Goal: Information Seeking & Learning: Learn about a topic

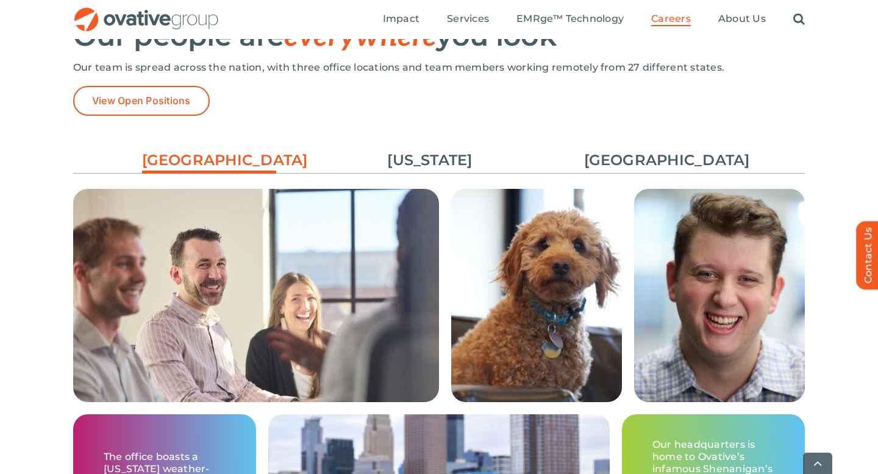
scroll to position [1821, 0]
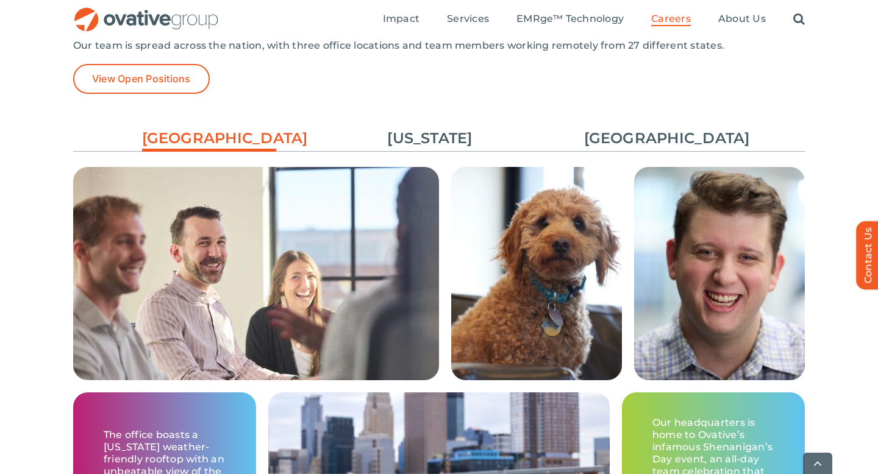
click at [646, 124] on ul "Minneapolis New York Chicago" at bounding box center [438, 138] width 731 height 33
click at [648, 135] on link "[GEOGRAPHIC_DATA]" at bounding box center [651, 138] width 134 height 21
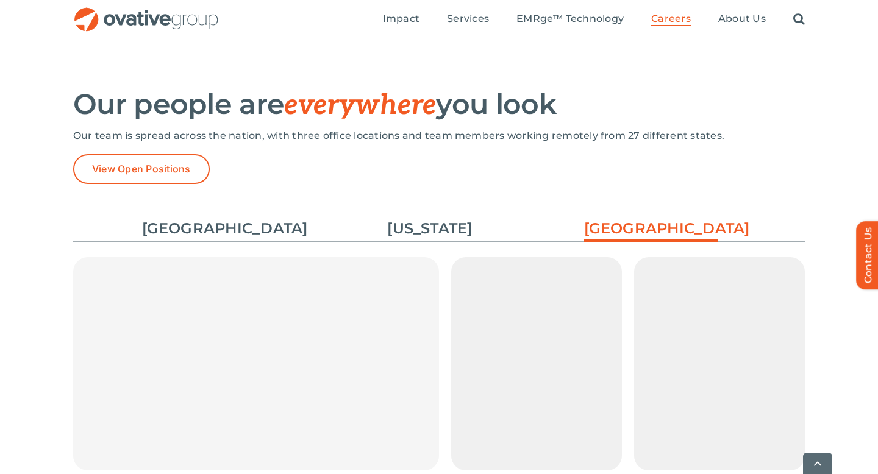
scroll to position [1737, 0]
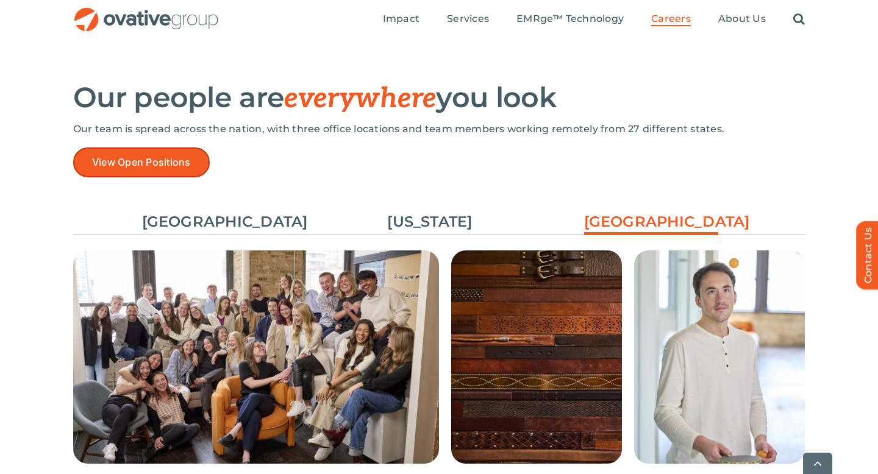
click at [200, 168] on link "View Open Positions" at bounding box center [141, 162] width 137 height 30
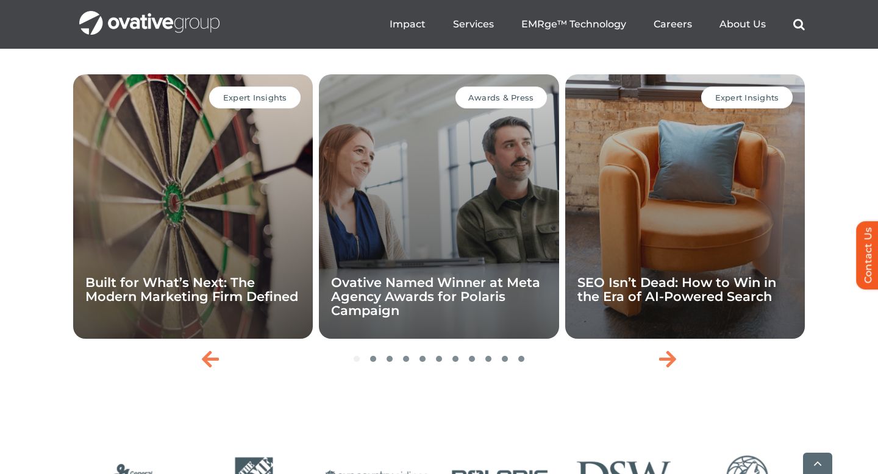
scroll to position [2622, 0]
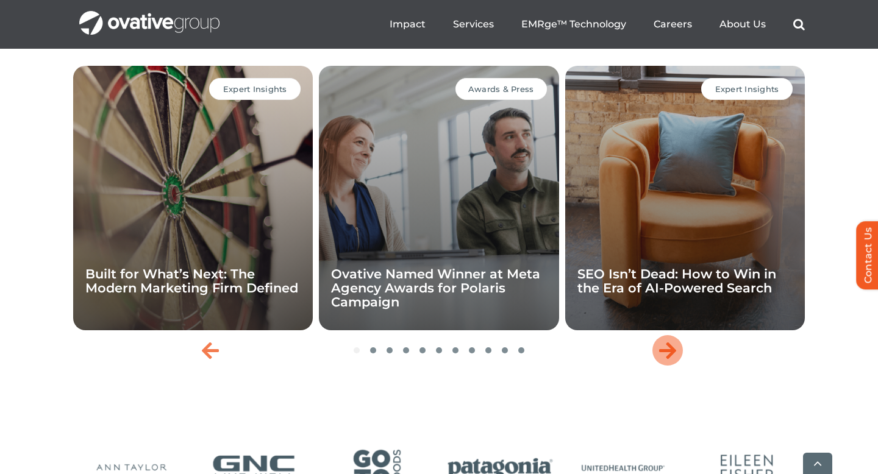
click at [665, 360] on icon "Next slide" at bounding box center [667, 351] width 17 height 20
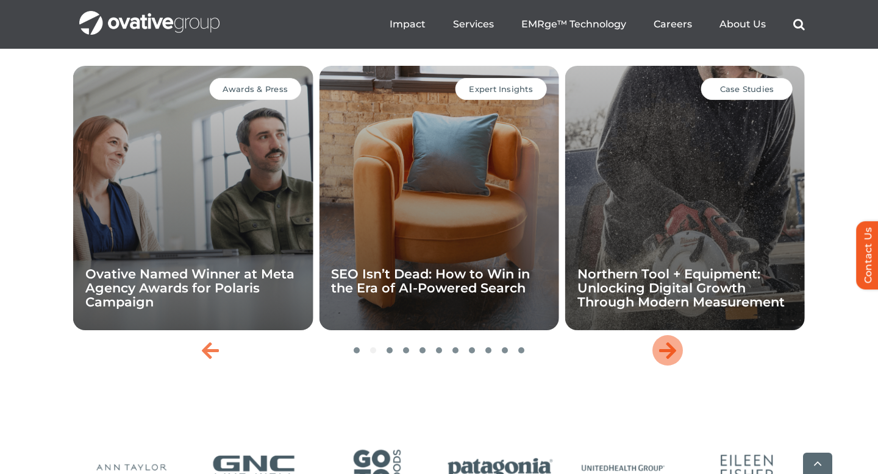
click at [669, 360] on icon "Next slide" at bounding box center [667, 351] width 17 height 20
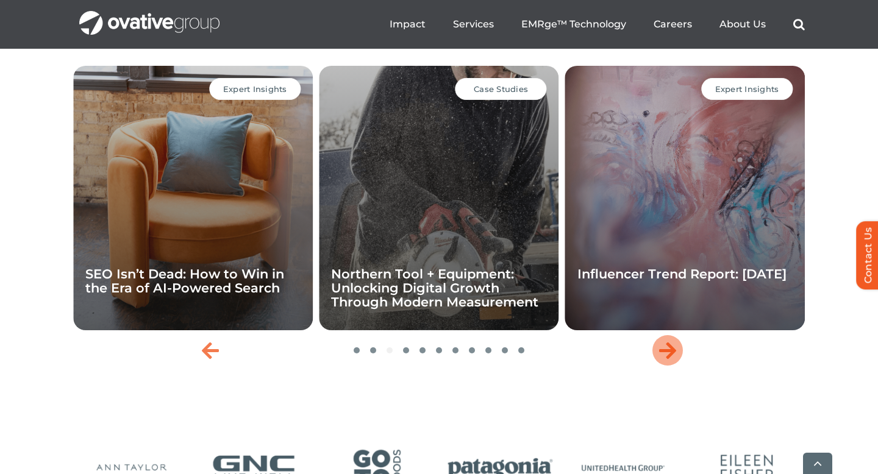
click at [669, 360] on icon "Next slide" at bounding box center [667, 351] width 17 height 20
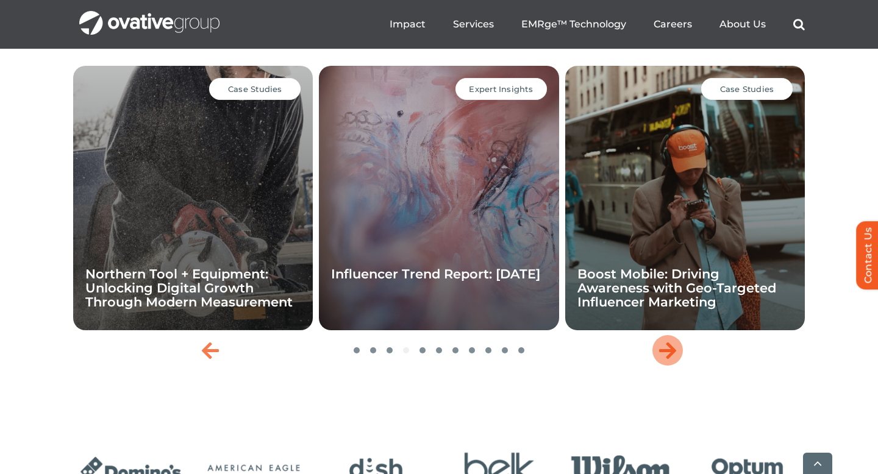
click at [669, 360] on icon "Next slide" at bounding box center [667, 351] width 17 height 20
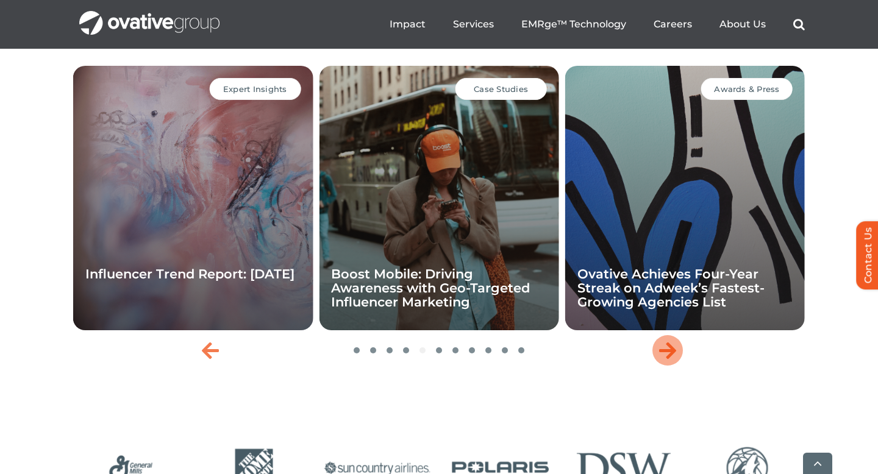
click at [669, 360] on icon "Next slide" at bounding box center [667, 351] width 17 height 20
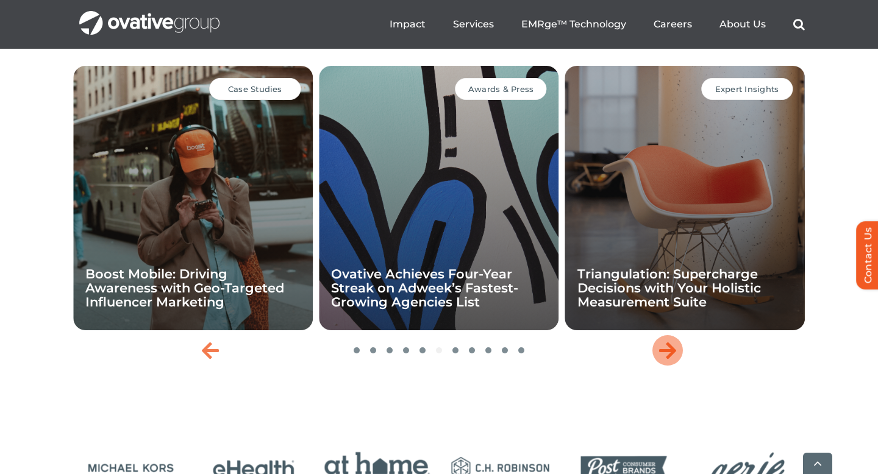
click at [669, 360] on icon "Next slide" at bounding box center [667, 351] width 17 height 20
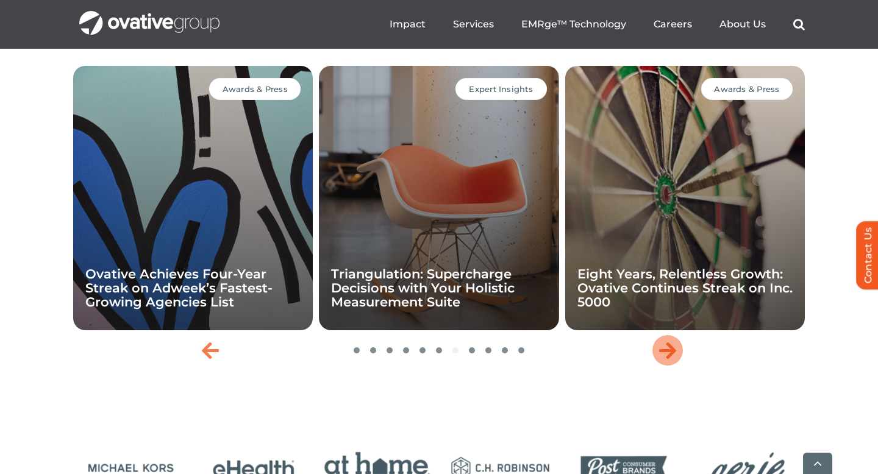
click at [669, 360] on icon "Next slide" at bounding box center [667, 351] width 17 height 20
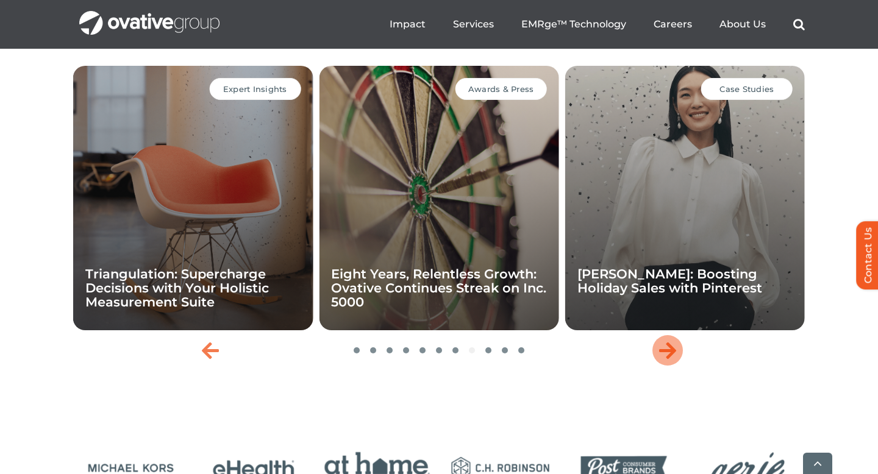
click at [672, 360] on icon "Next slide" at bounding box center [667, 351] width 17 height 20
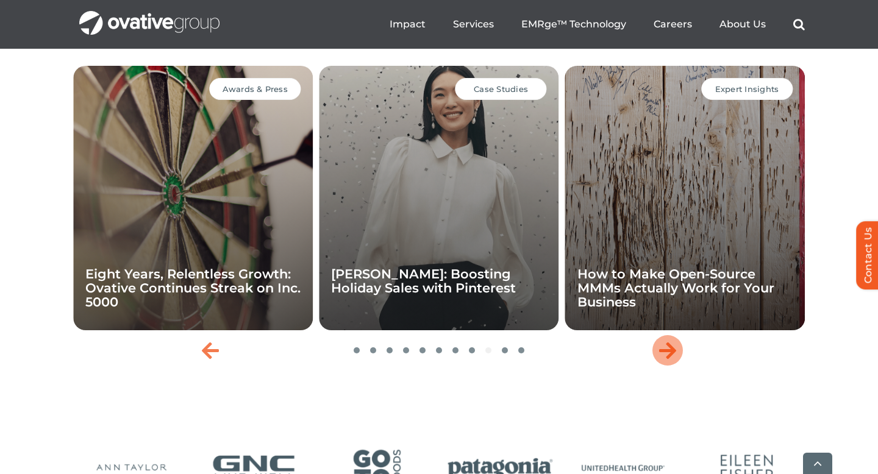
click at [673, 360] on icon "Next slide" at bounding box center [667, 351] width 17 height 20
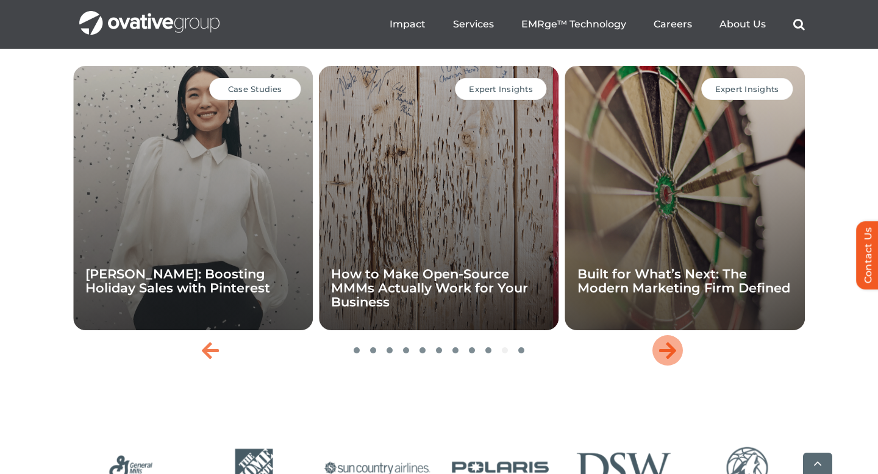
click at [673, 360] on icon "Next slide" at bounding box center [667, 351] width 17 height 20
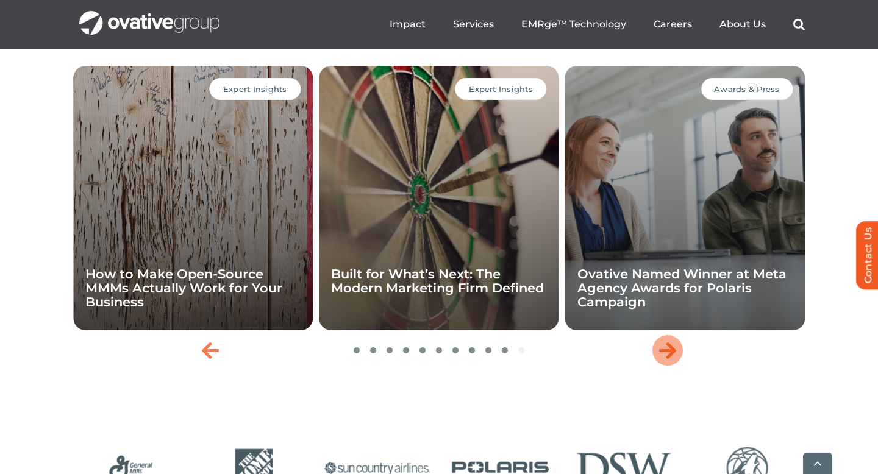
click at [673, 360] on icon "Next slide" at bounding box center [667, 351] width 17 height 20
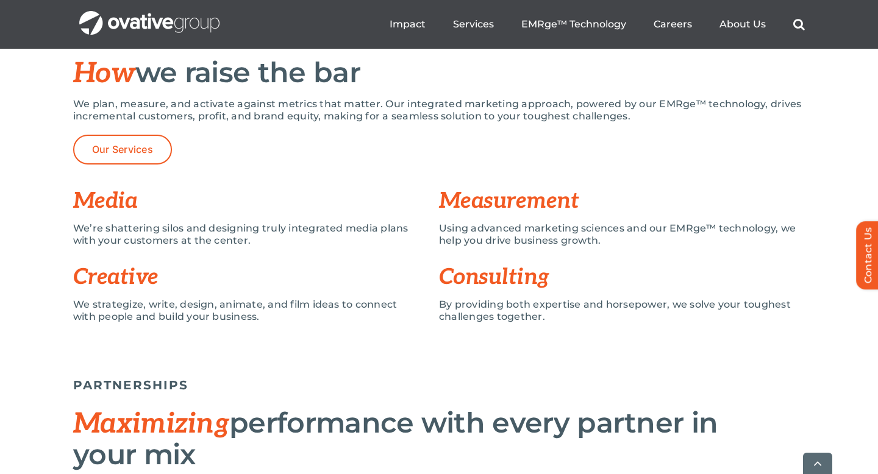
scroll to position [888, 0]
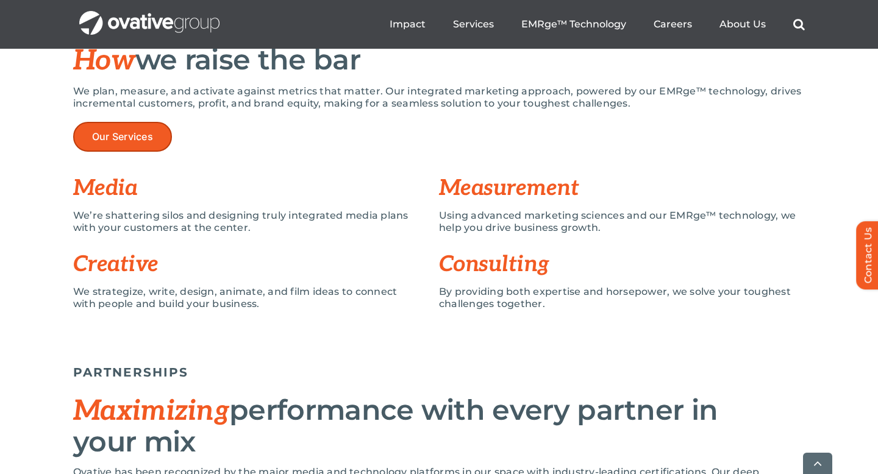
click at [158, 139] on link "Our Services" at bounding box center [122, 137] width 99 height 30
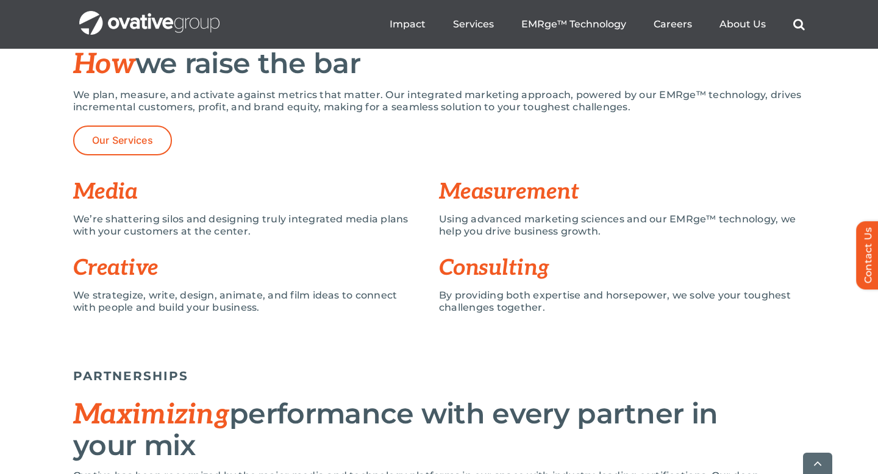
scroll to position [896, 0]
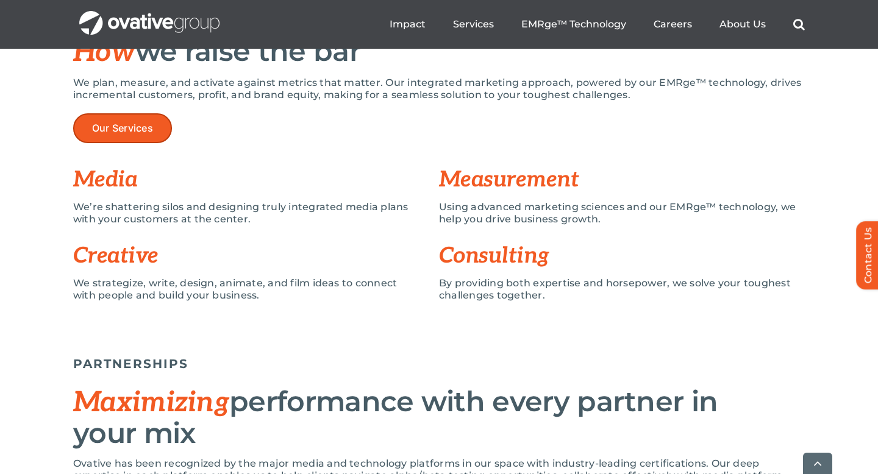
click at [116, 123] on span "Our Services" at bounding box center [122, 128] width 61 height 12
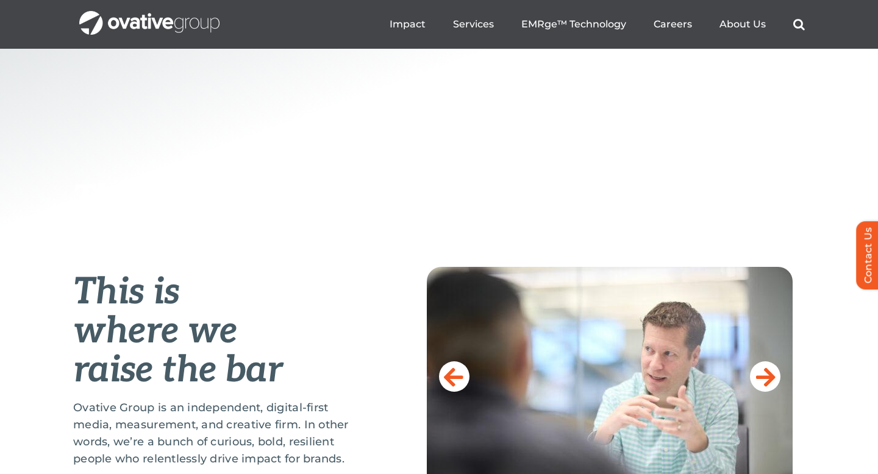
scroll to position [0, 0]
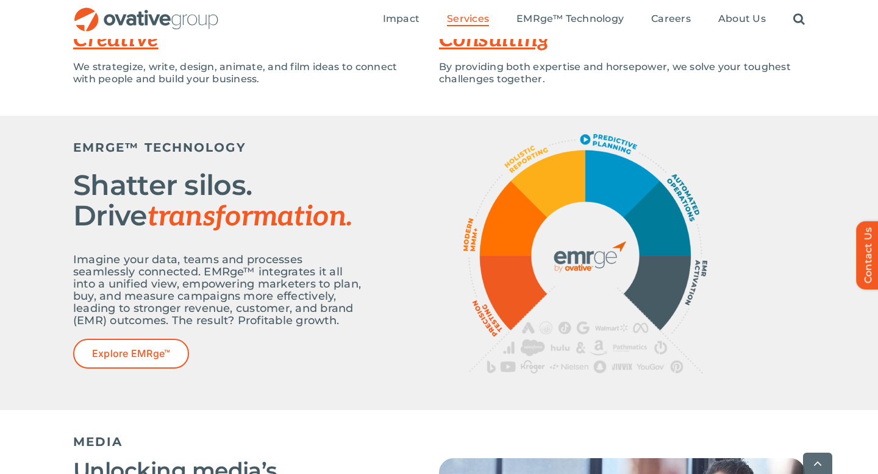
scroll to position [396, 0]
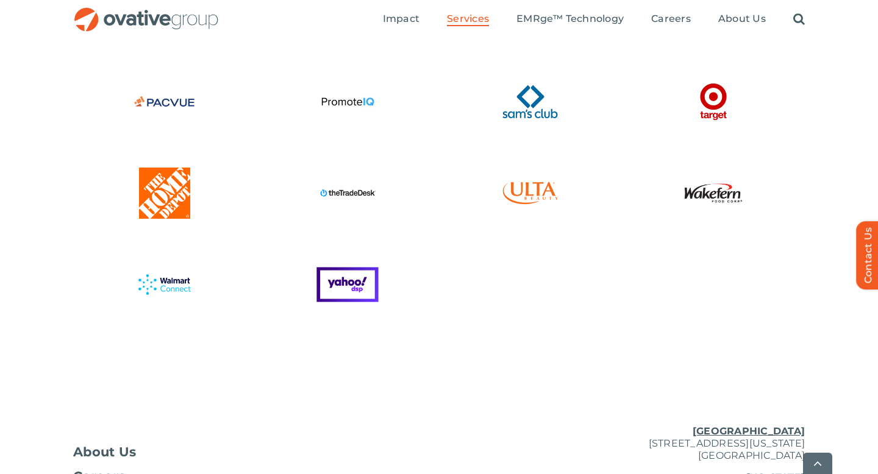
scroll to position [3391, 0]
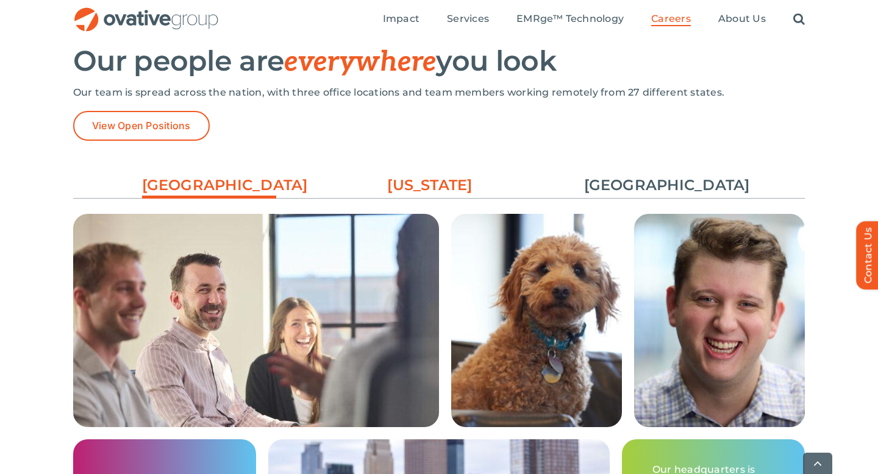
scroll to position [1805, 0]
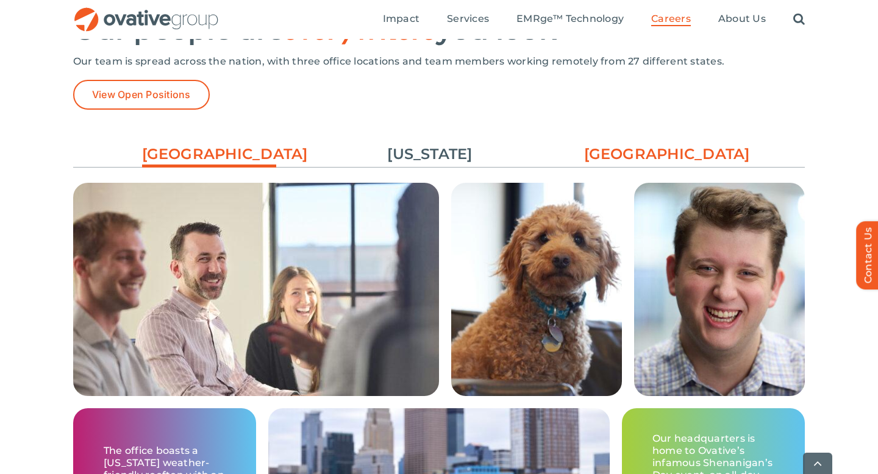
click at [674, 146] on link "[GEOGRAPHIC_DATA]" at bounding box center [651, 154] width 134 height 21
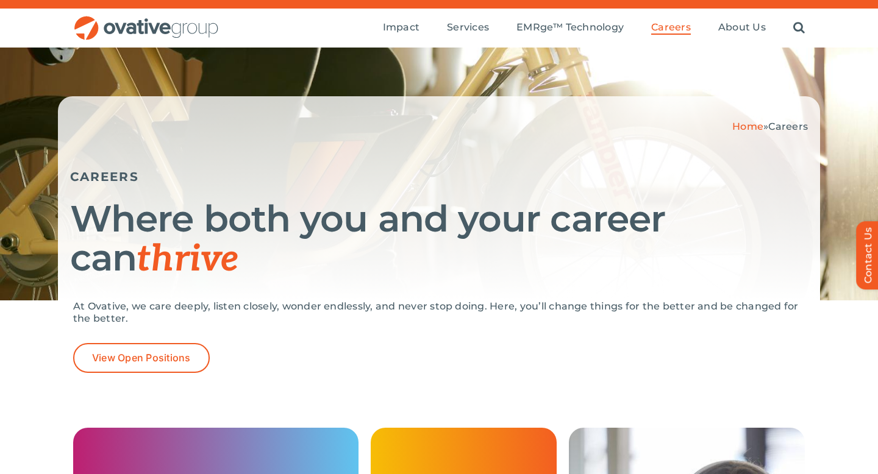
scroll to position [0, 0]
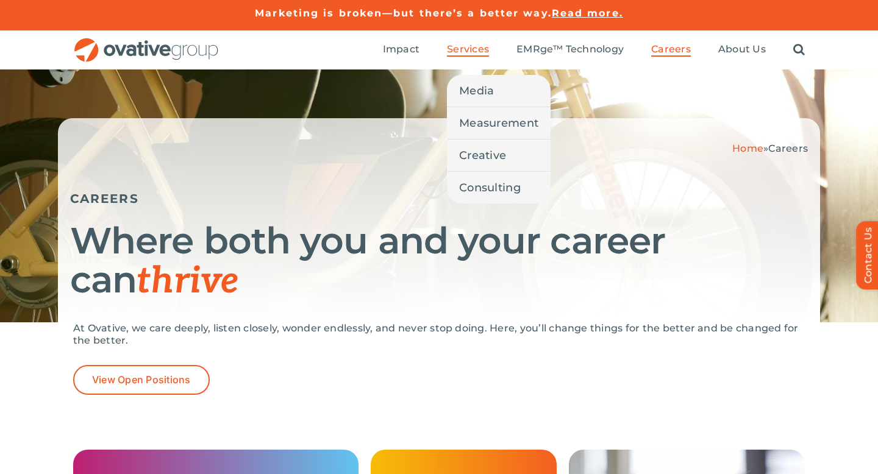
click at [460, 49] on span "Services" at bounding box center [468, 49] width 42 height 12
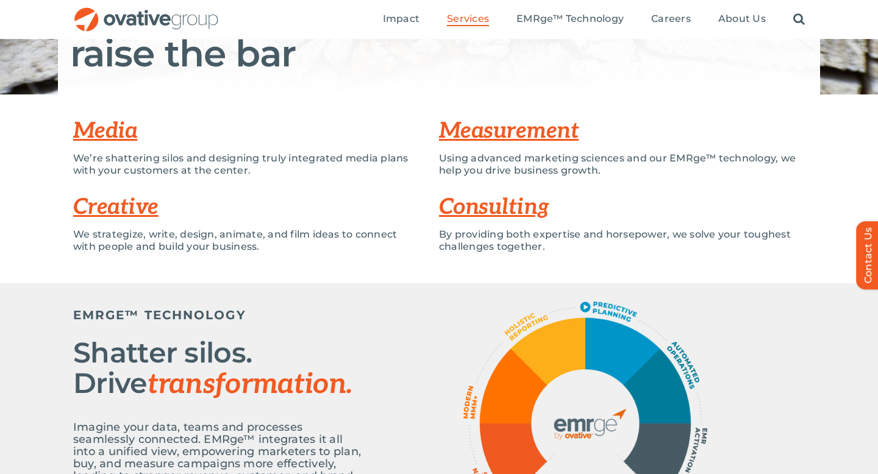
scroll to position [214, 0]
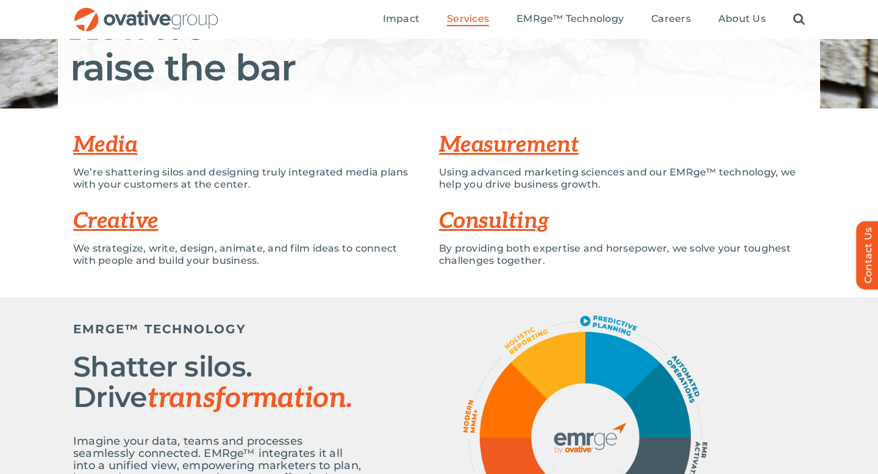
click at [129, 146] on link "Media" at bounding box center [105, 145] width 64 height 27
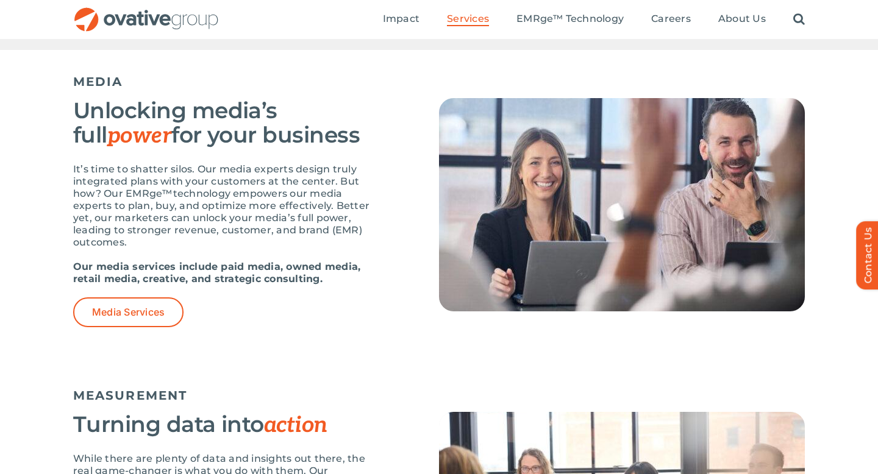
scroll to position [480, 0]
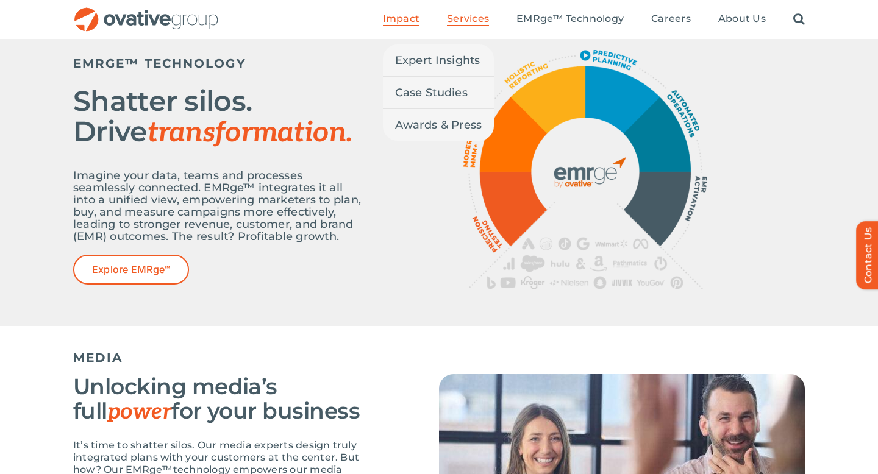
click at [404, 19] on span "Impact" at bounding box center [401, 19] width 37 height 12
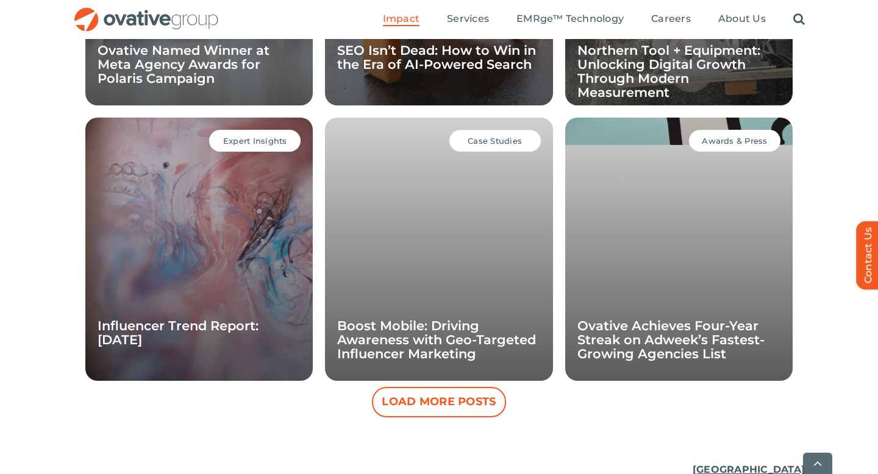
scroll to position [1168, 0]
